Goal: Information Seeking & Learning: Learn about a topic

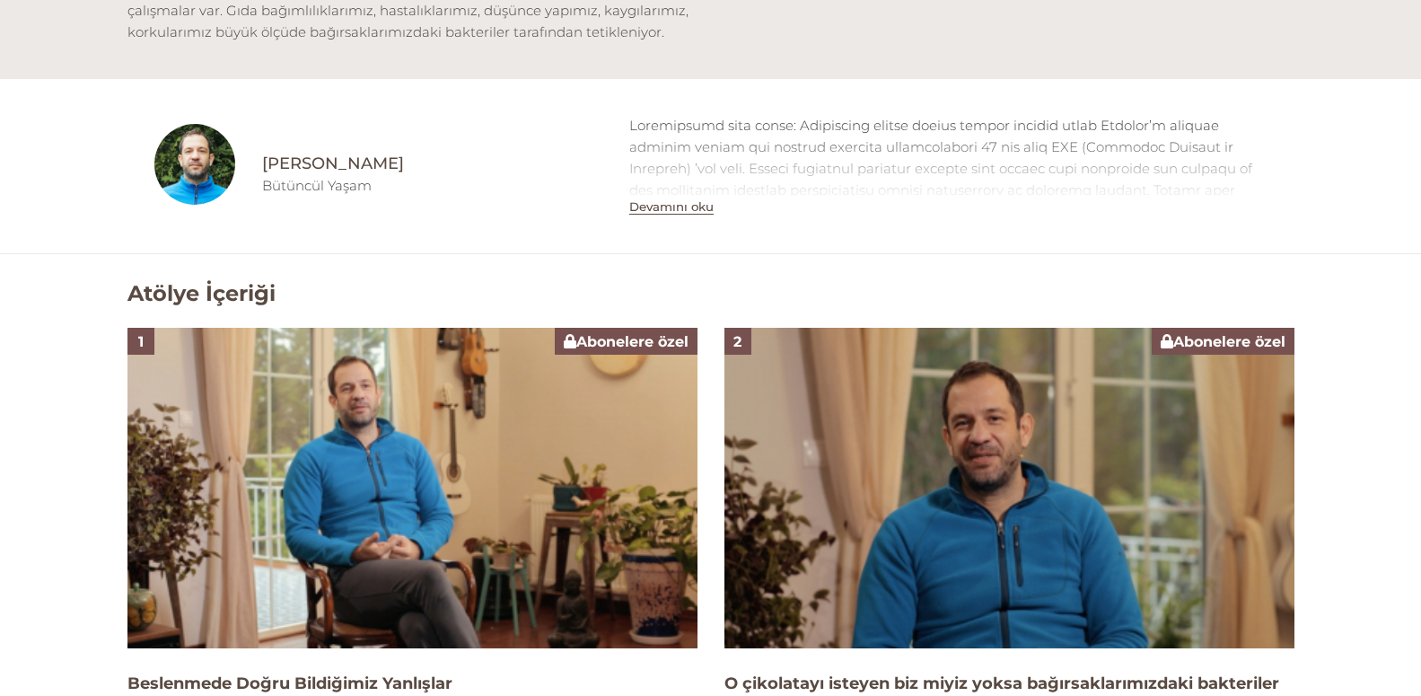
scroll to position [824, 0]
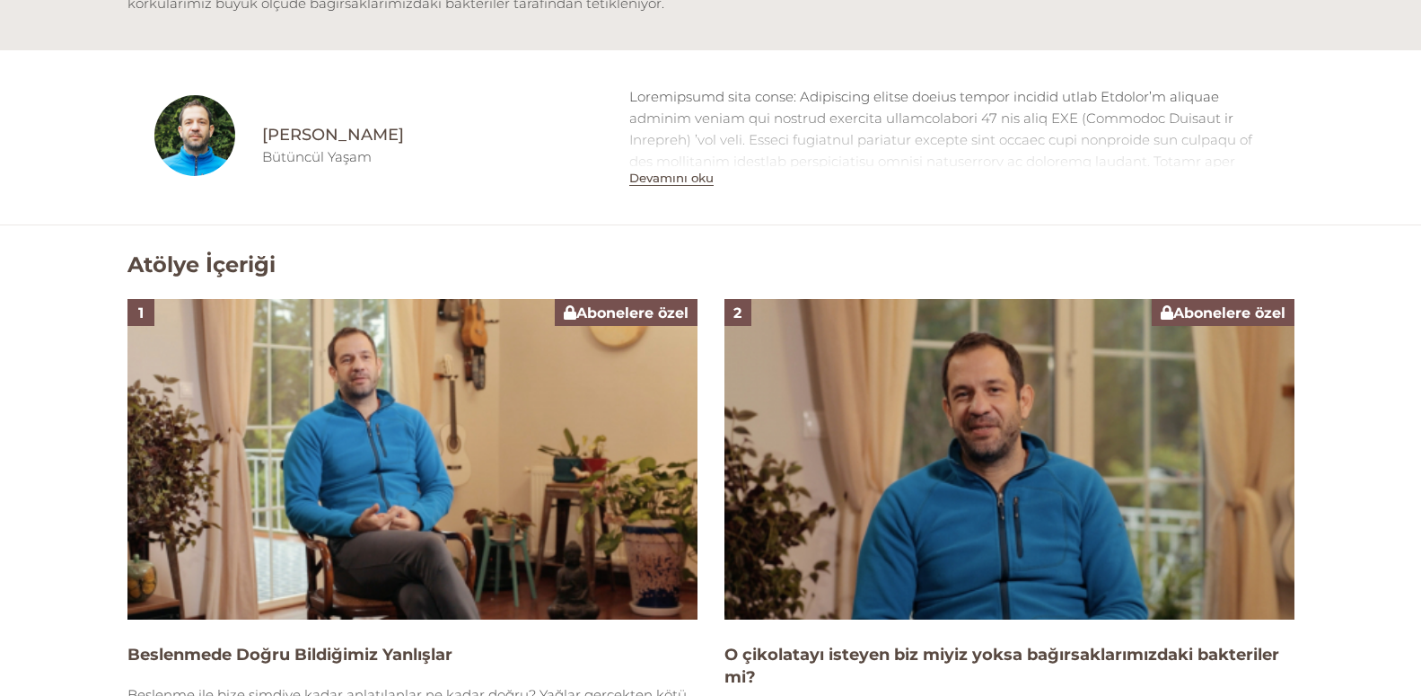
click at [659, 176] on button "Devamını oku" at bounding box center [671, 178] width 84 height 15
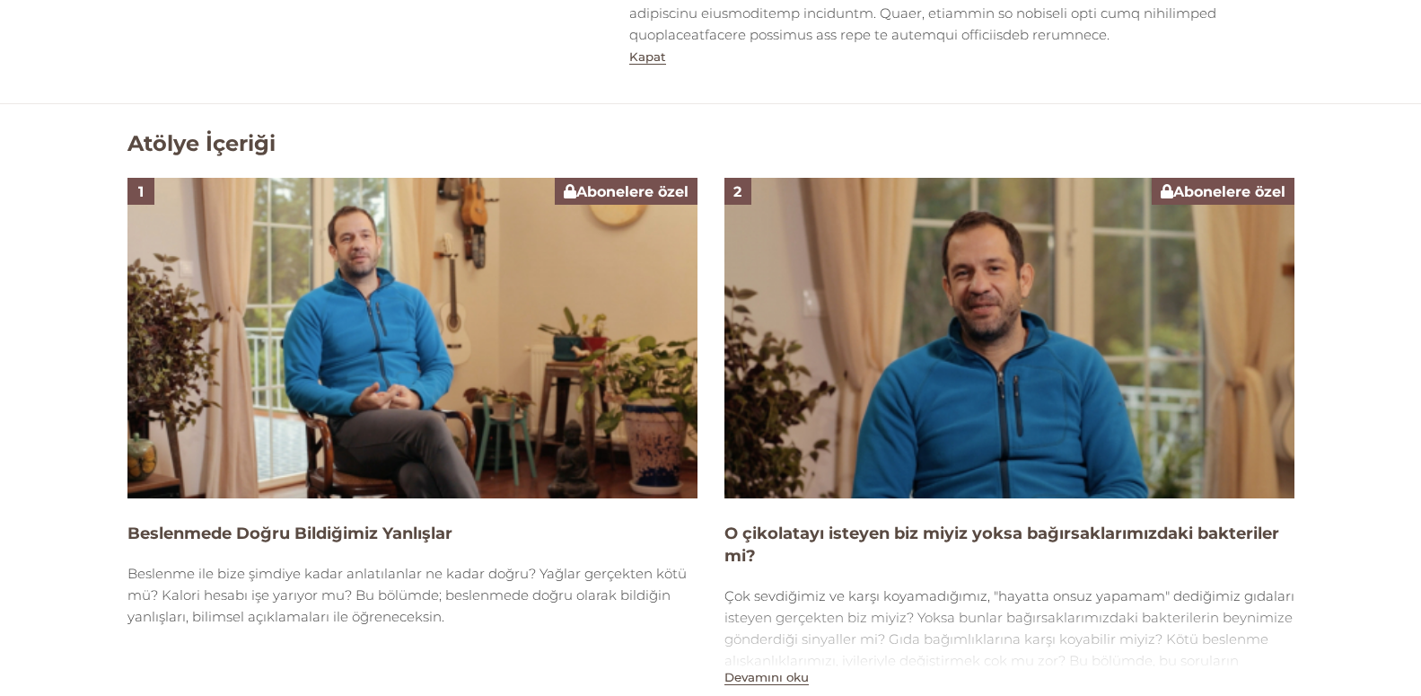
scroll to position [1557, 0]
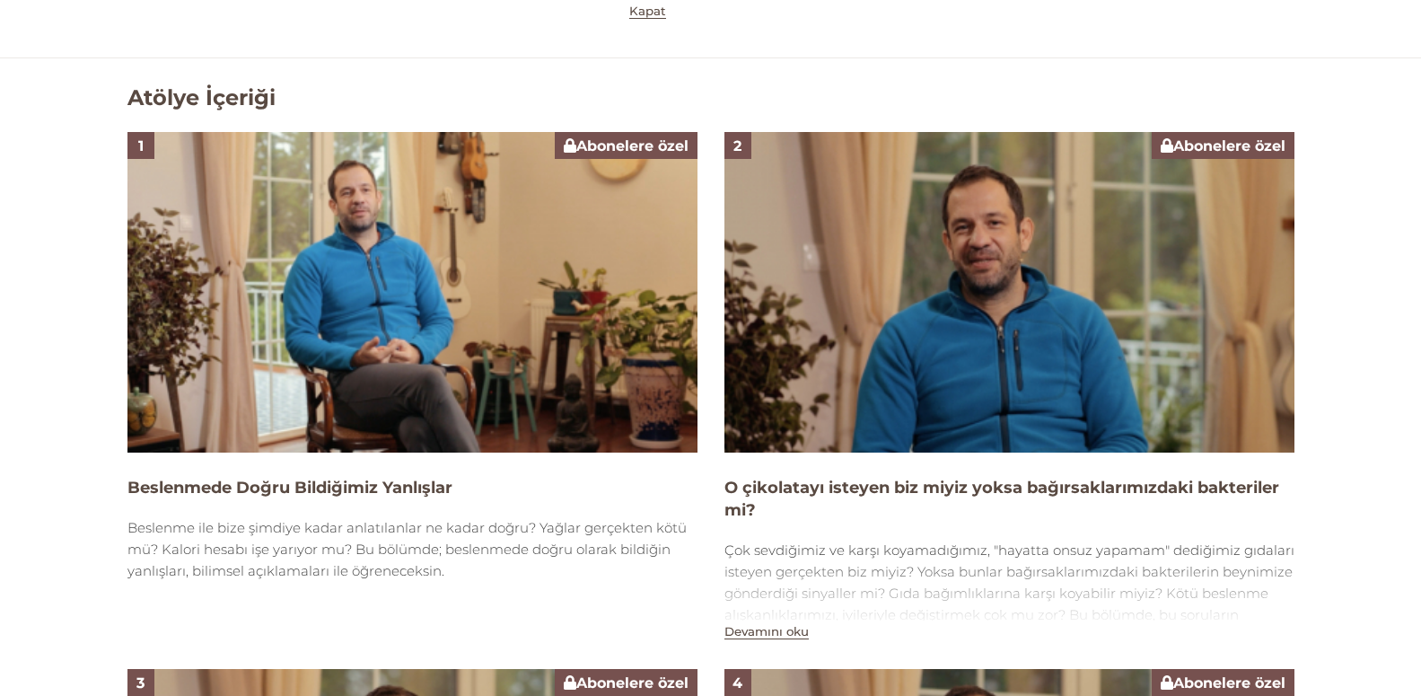
click at [411, 272] on img at bounding box center [413, 292] width 570 height 321
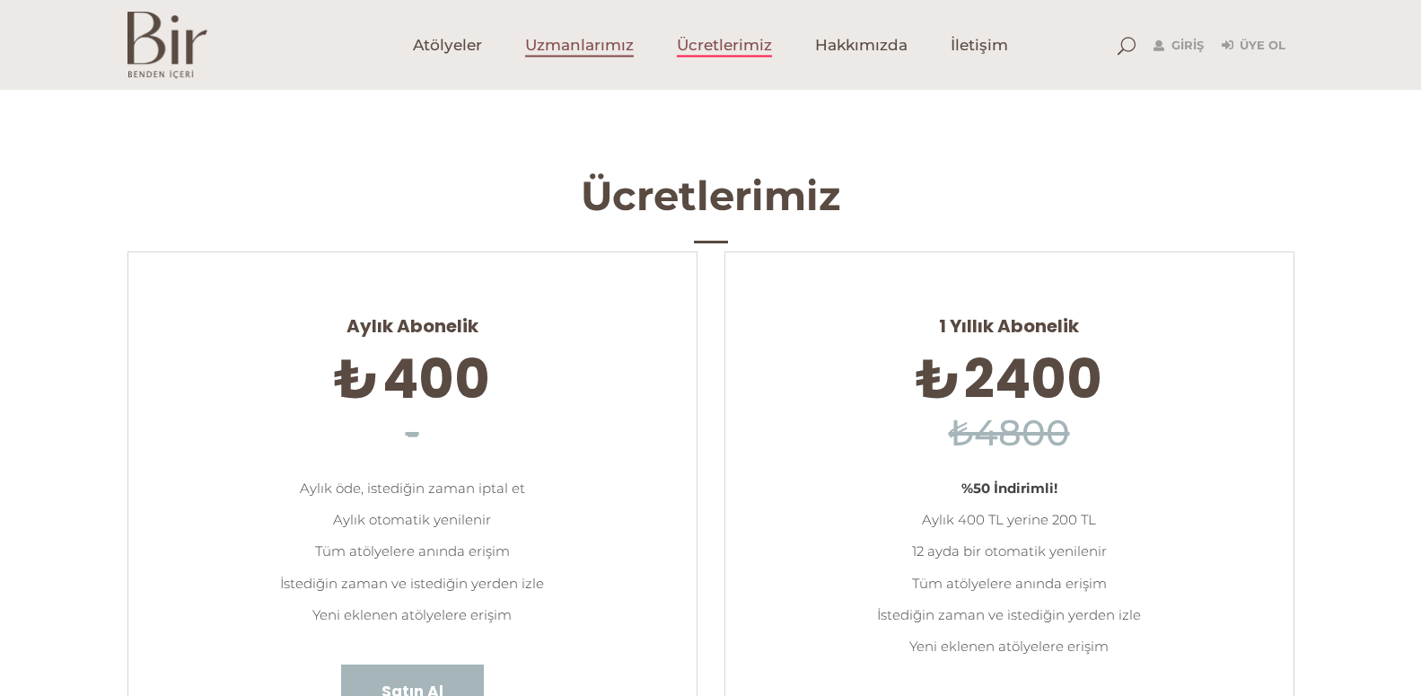
click at [594, 40] on span "Uzmanlarımız" at bounding box center [579, 45] width 109 height 21
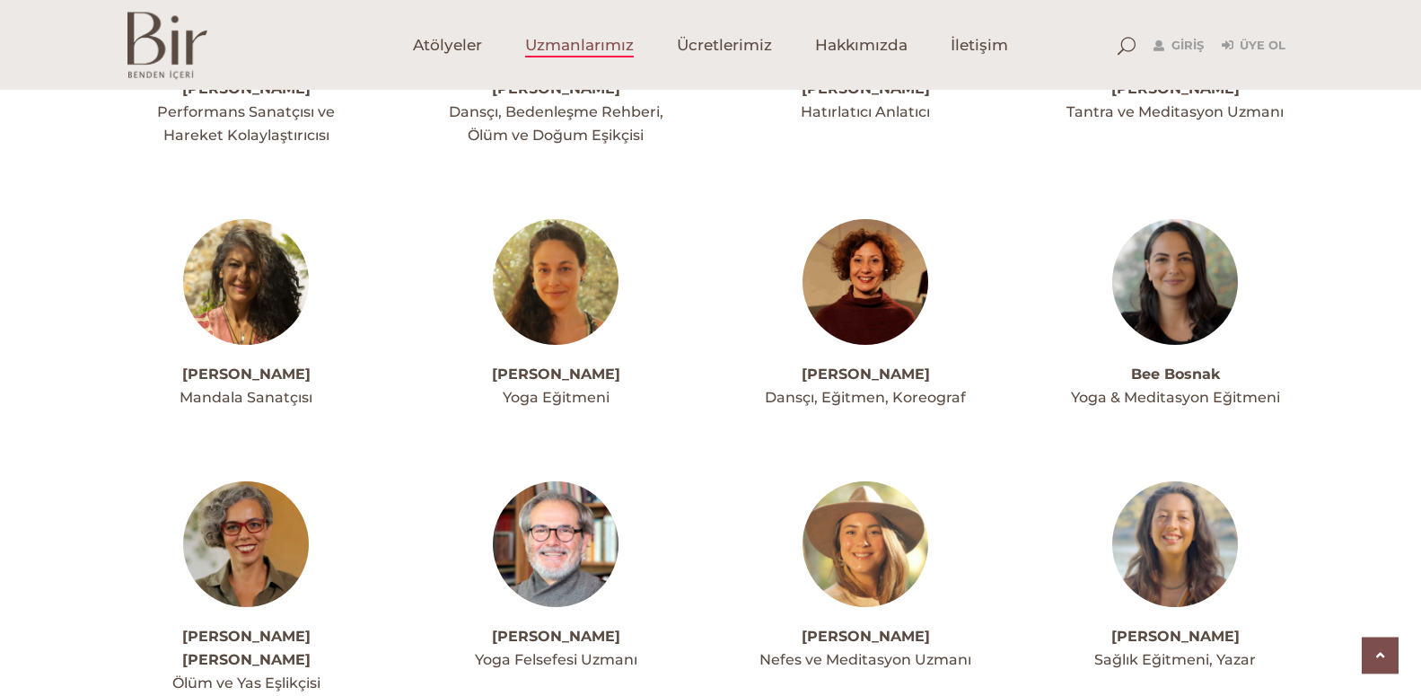
scroll to position [641, 0]
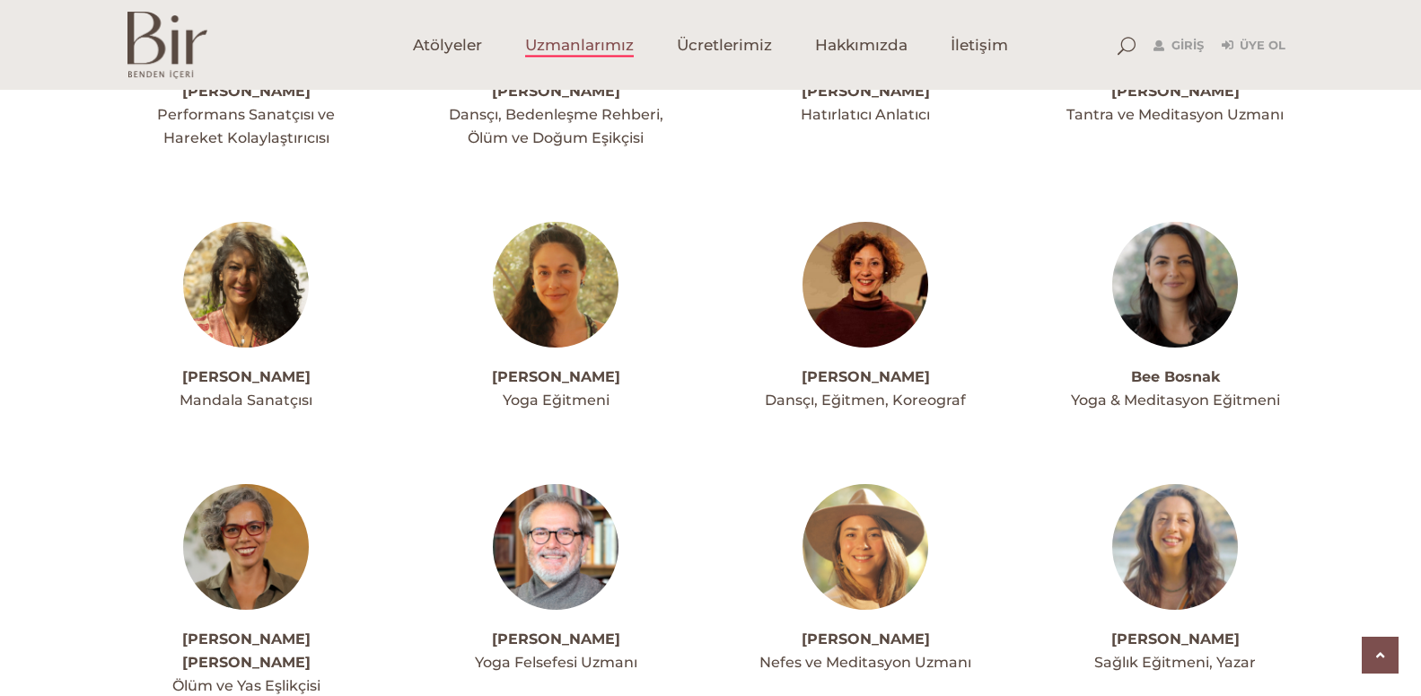
click at [555, 285] on img at bounding box center [556, 285] width 126 height 126
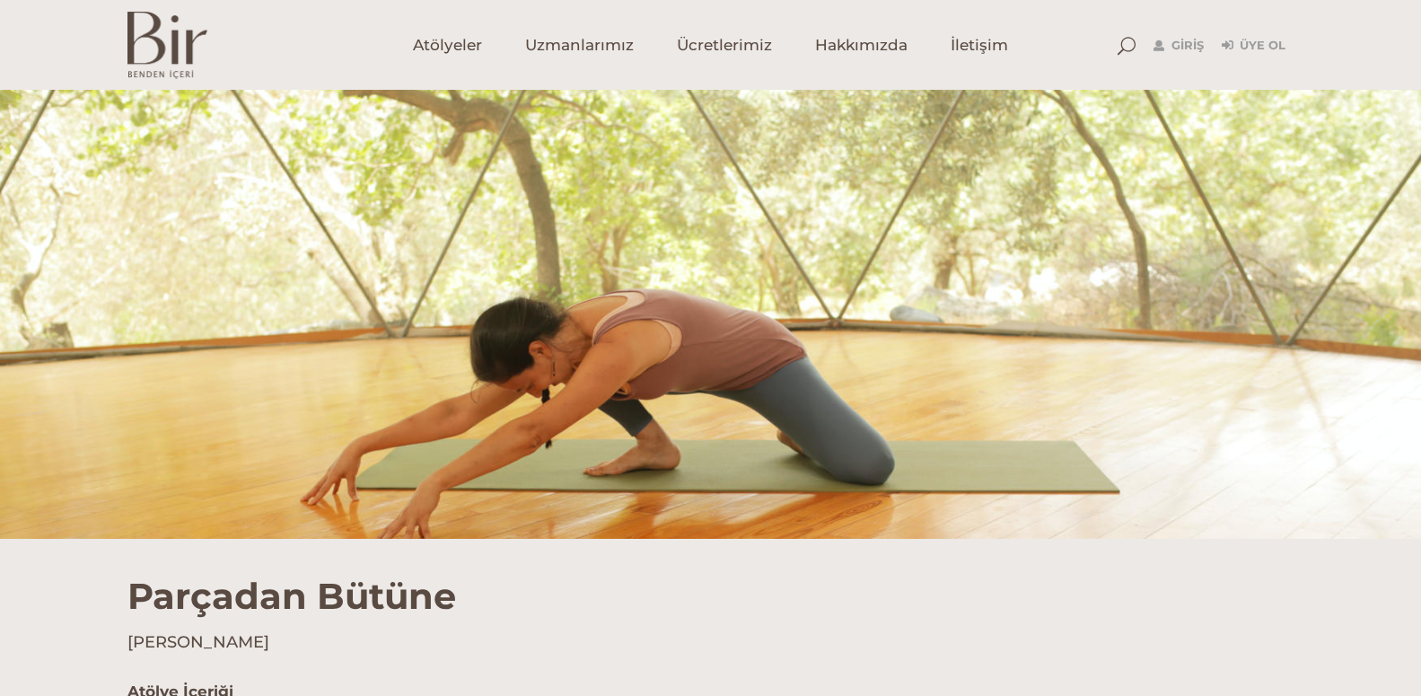
scroll to position [550, 0]
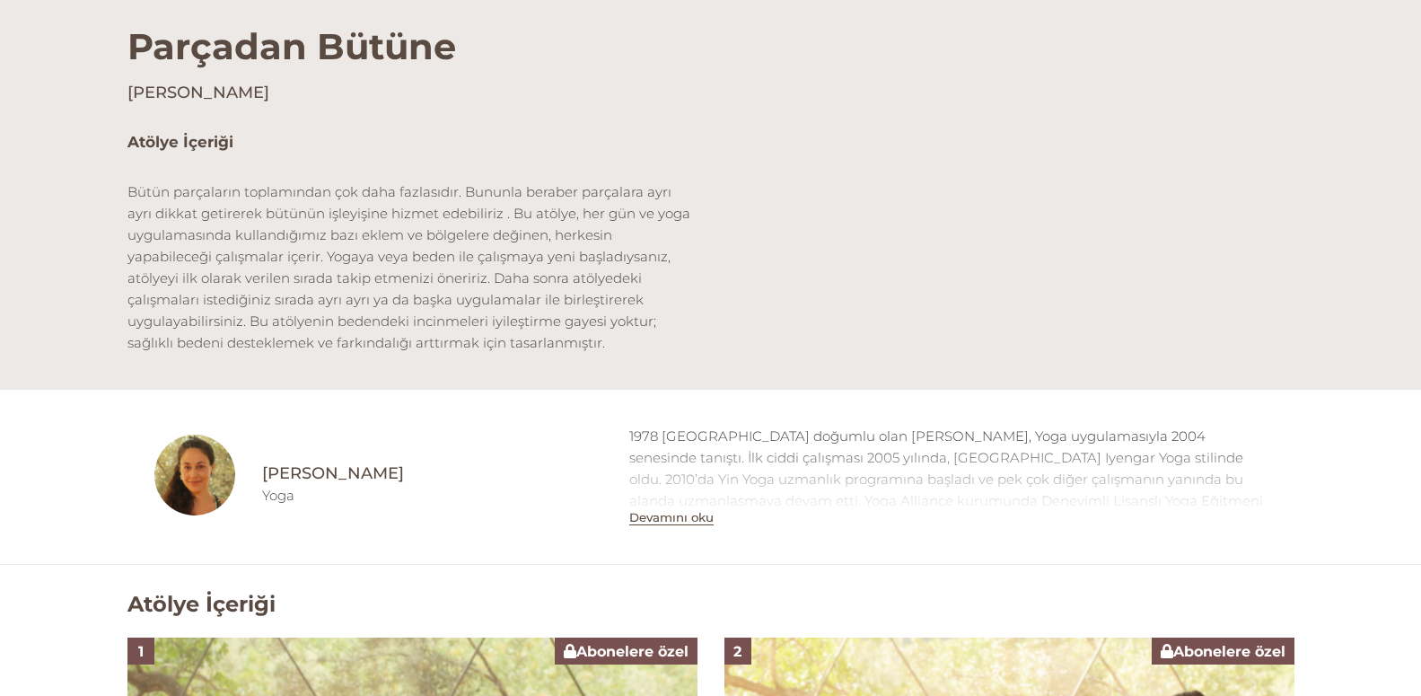
click at [655, 517] on button "Devamını oku" at bounding box center [671, 517] width 84 height 15
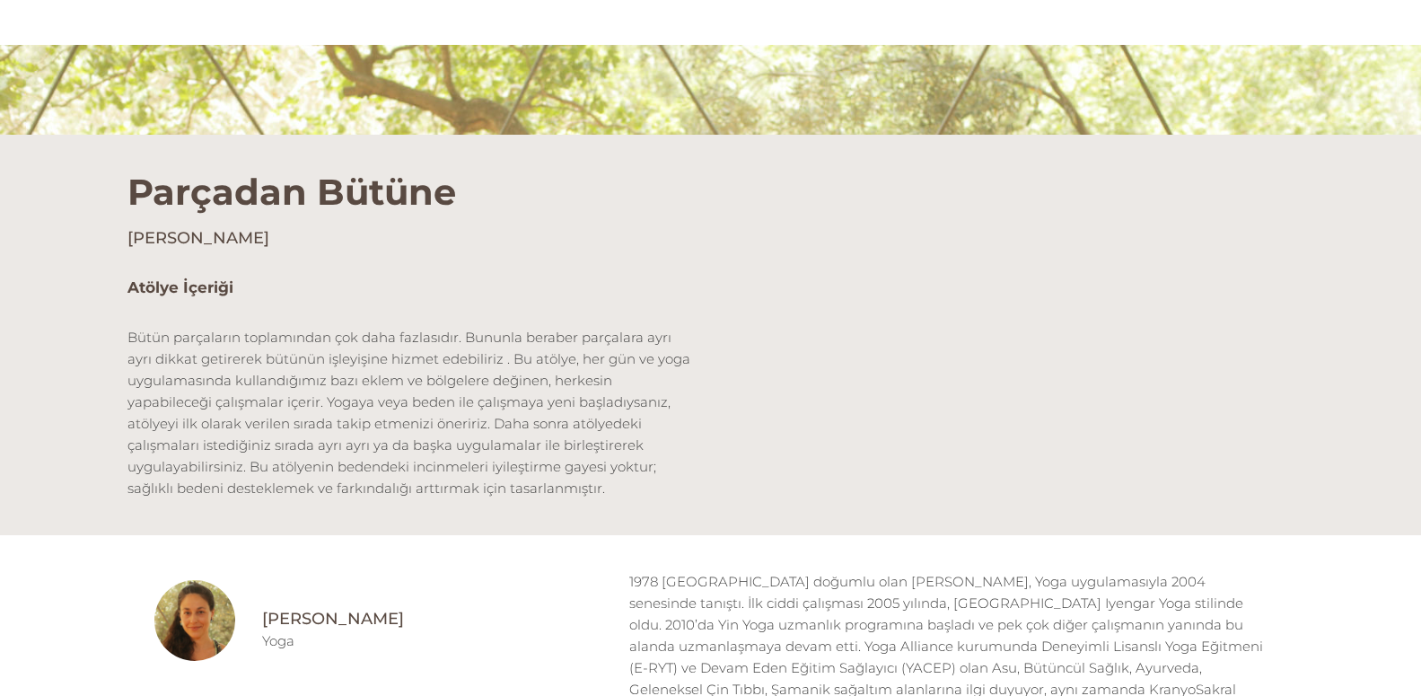
scroll to position [366, 0]
